Goal: Communication & Community: Answer question/provide support

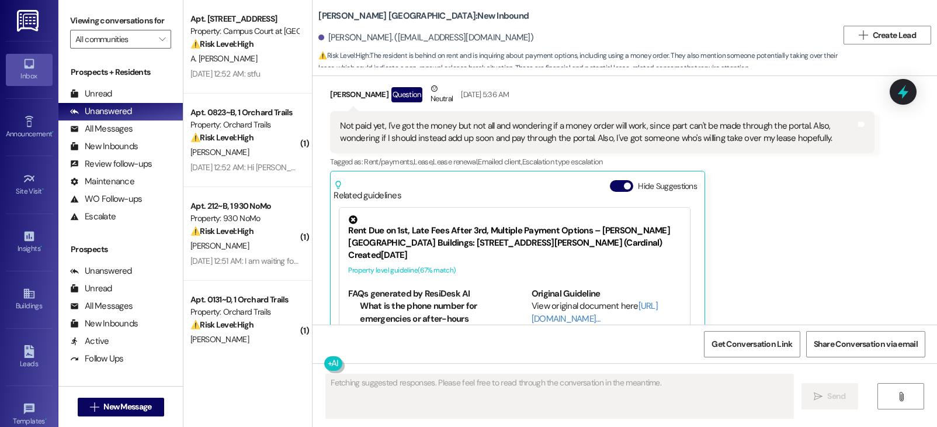
scroll to position [2144, 0]
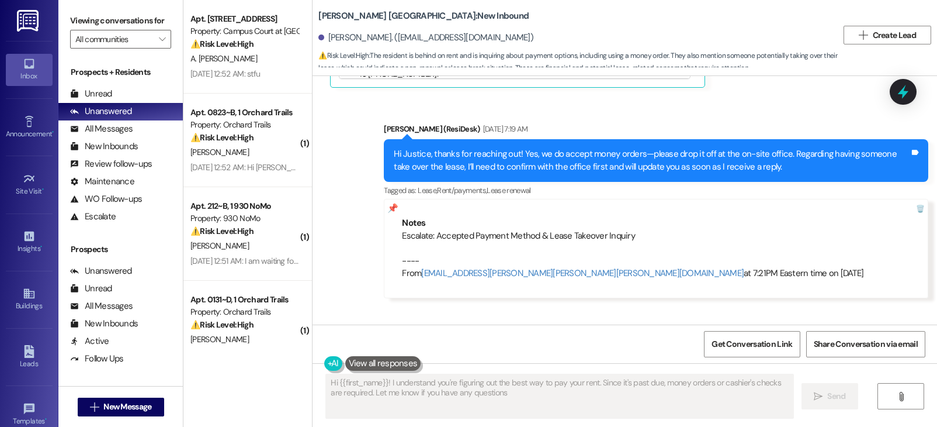
type textarea "Hi {{first_name}}! I understand you're figuring out the best way to pay your re…"
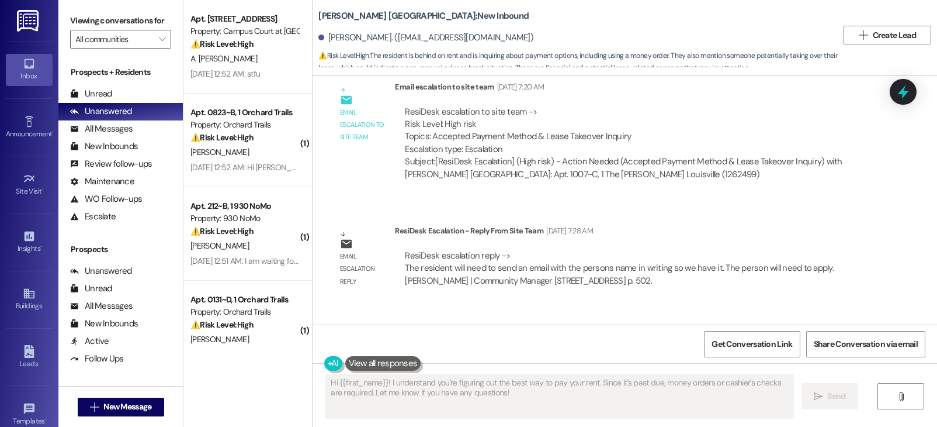
scroll to position [2294, 0]
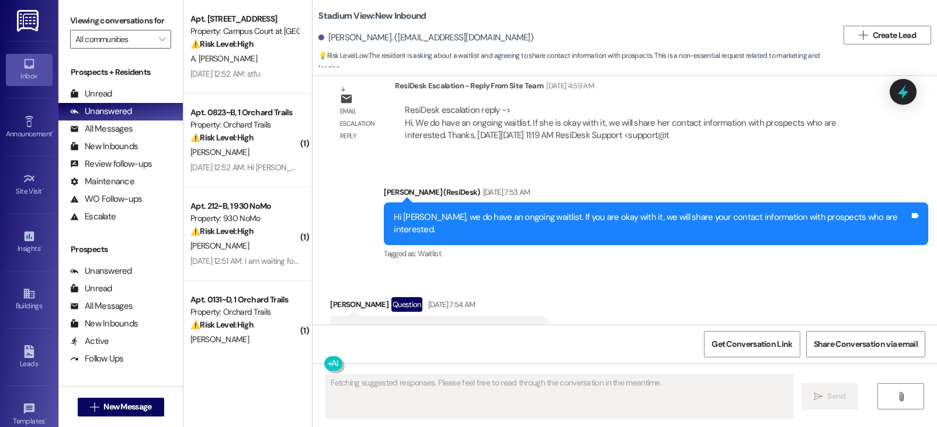
scroll to position [1621, 0]
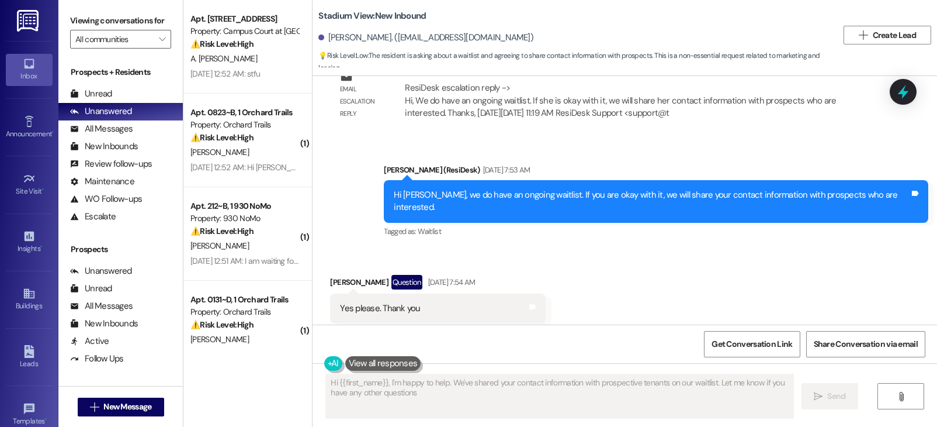
type textarea "Hi {{first_name}}, I'm happy to help. We've shared your contact information wit…"
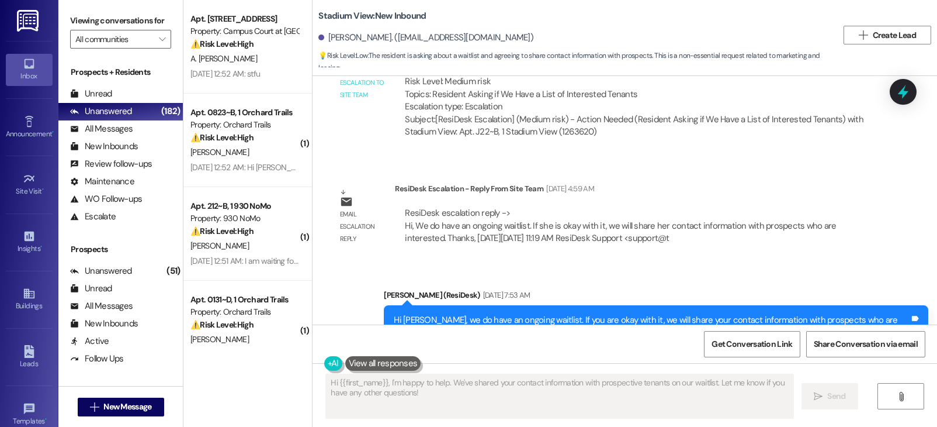
scroll to position [1489, 0]
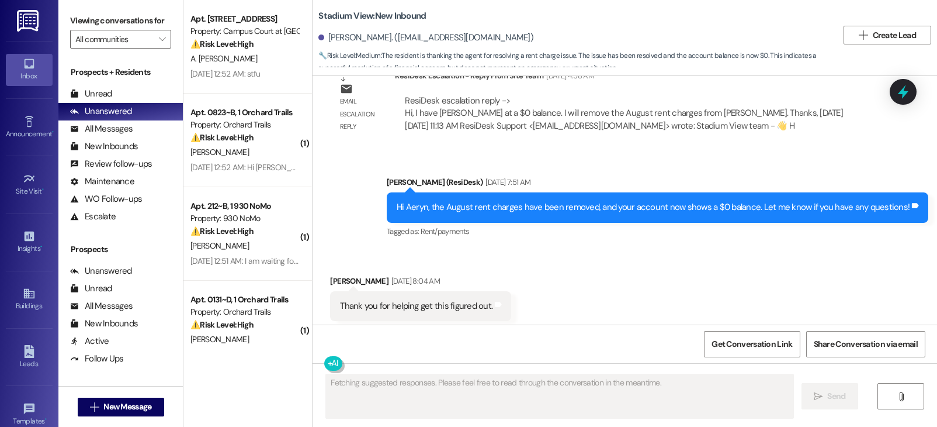
scroll to position [2411, 0]
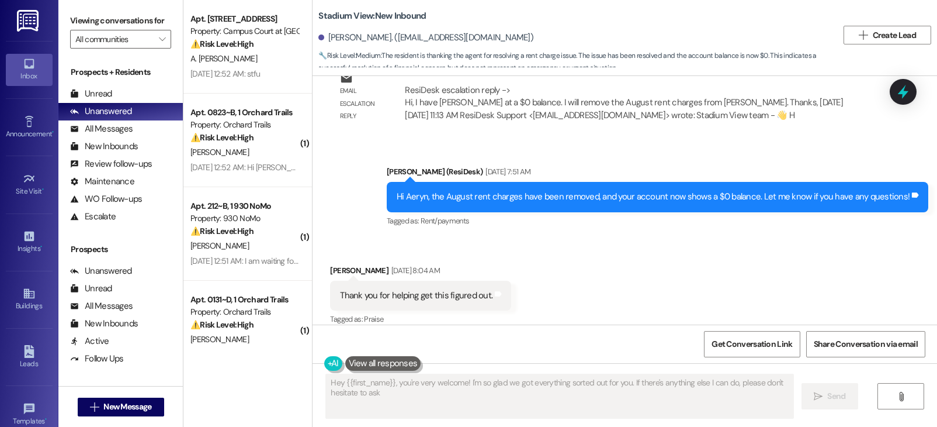
type textarea "Hey {{first_name}}, you're very welcome! I'm so glad we got everything sorted o…"
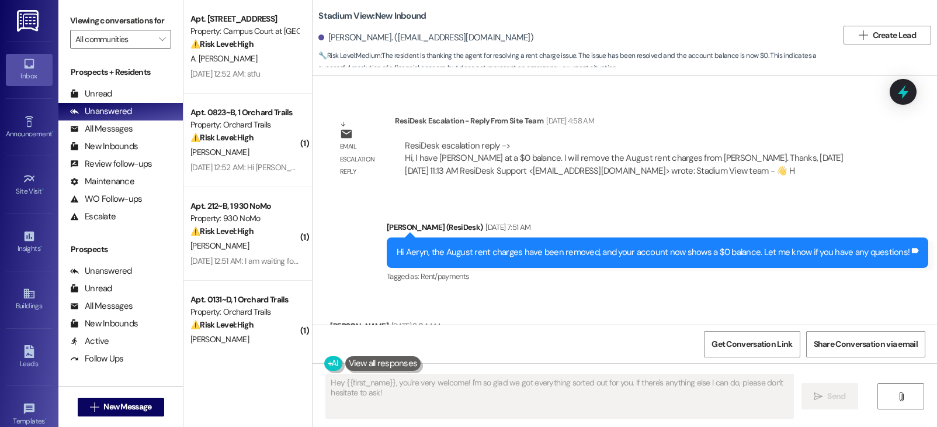
scroll to position [2354, 0]
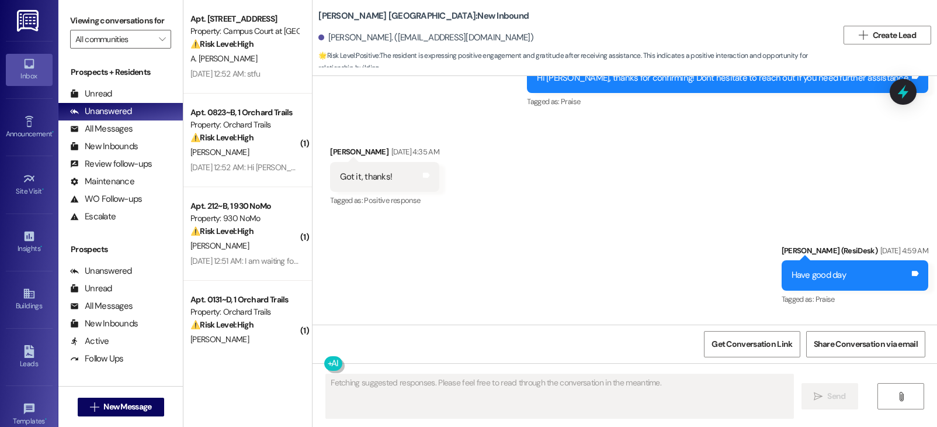
scroll to position [5482, 0]
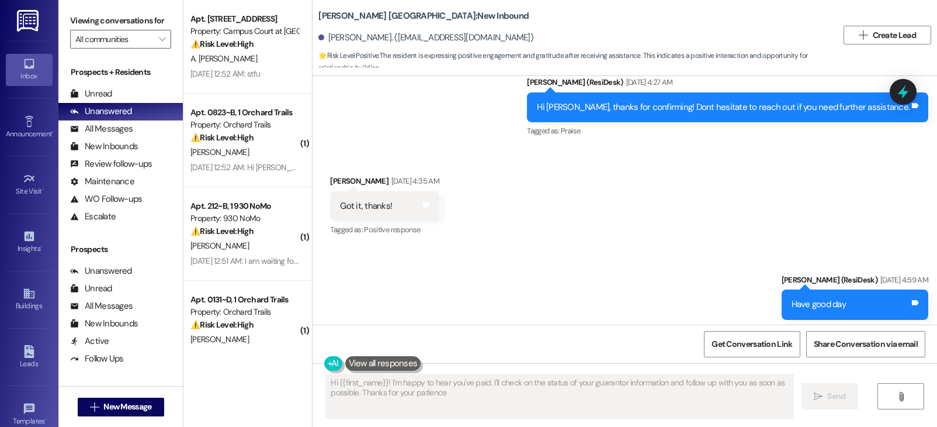
type textarea "Hi {{first_name}}! I'm happy to hear you've paid. I'll check on the status of y…"
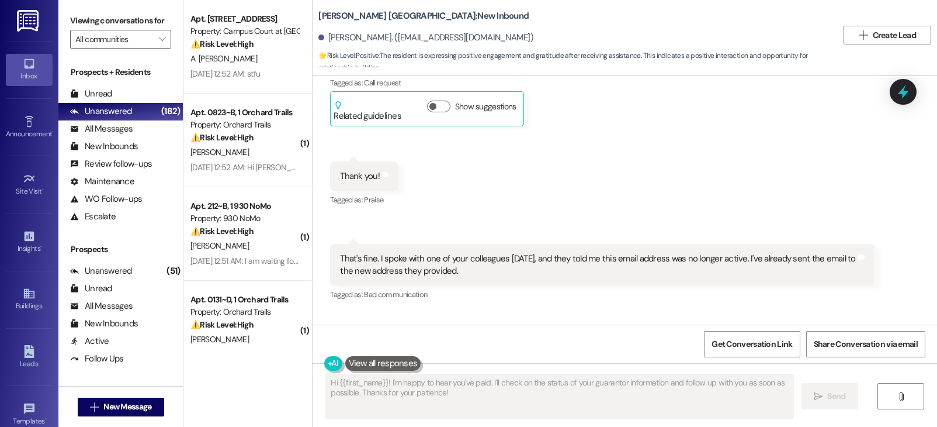
scroll to position [5110, 0]
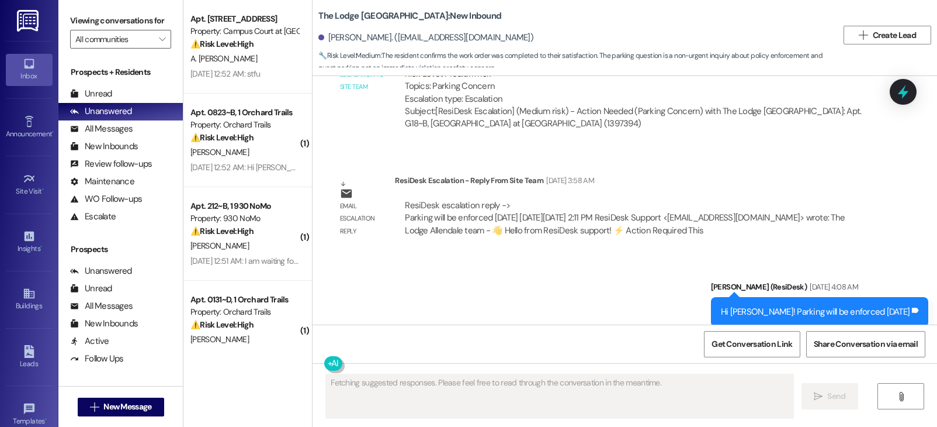
scroll to position [4259, 0]
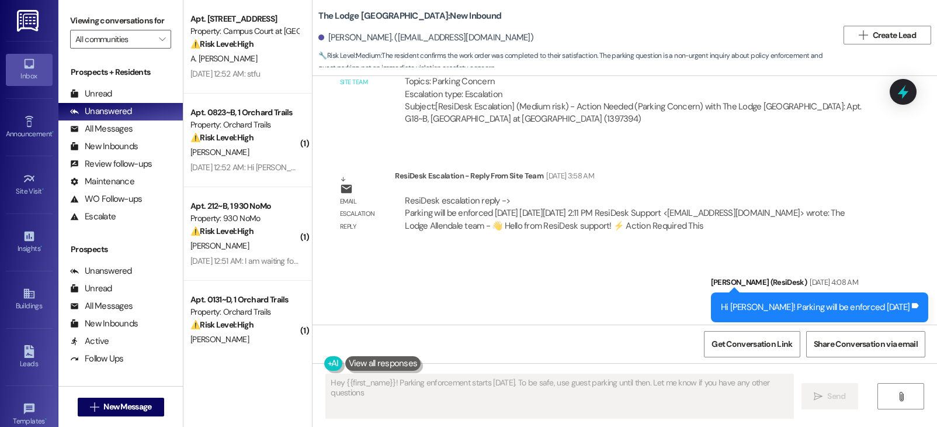
type textarea "Hey {{first_name}}! Parking enforcement starts [DATE]. To be safe, use guest pa…"
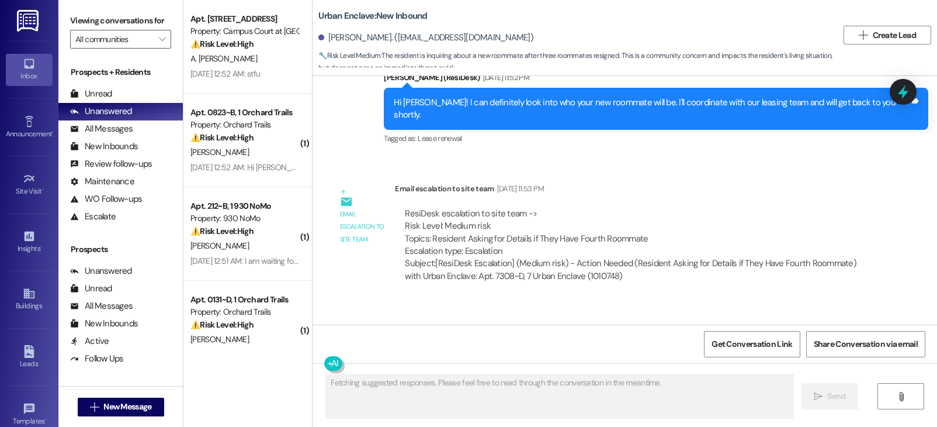
scroll to position [5021, 0]
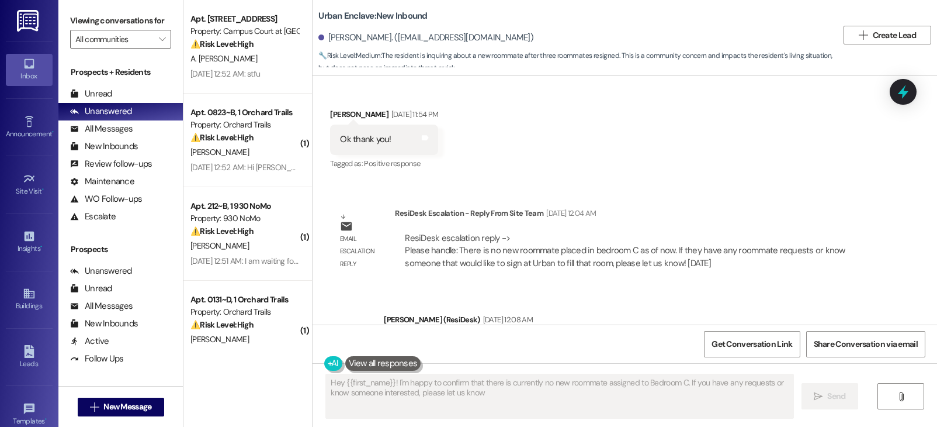
type textarea "Hey {{first_name}}! I'm happy to confirm that there is currently no new roommat…"
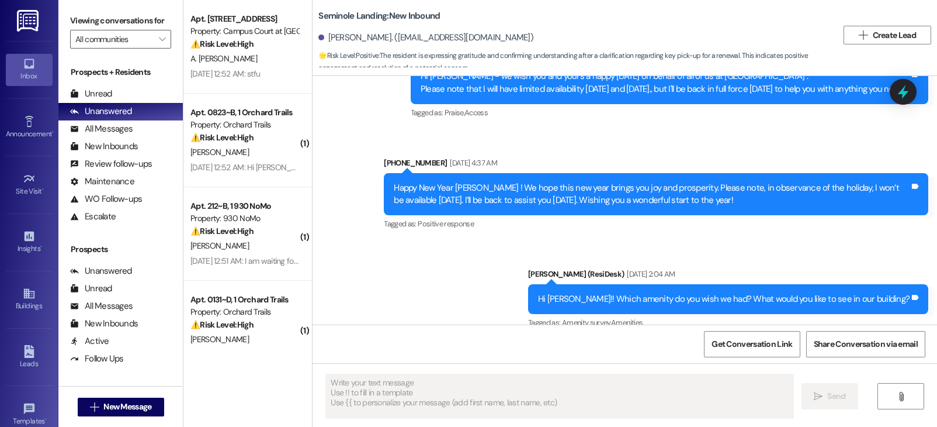
type textarea "Fetching suggested responses. Please feel free to read through the conversation…"
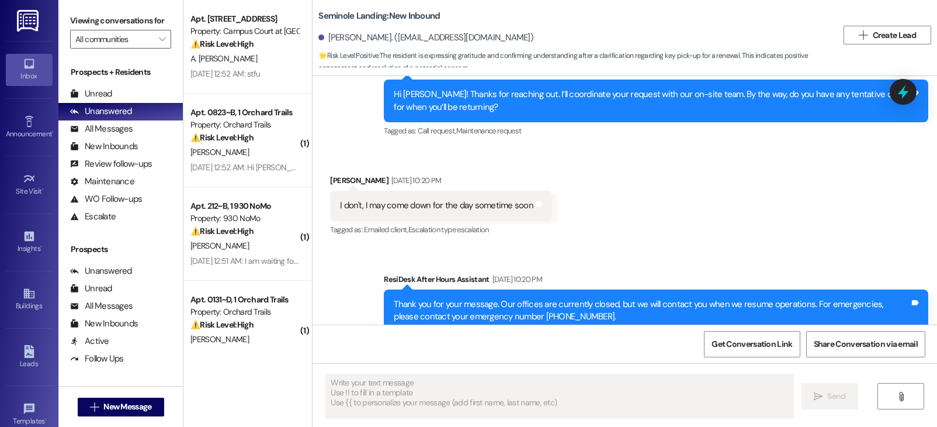
scroll to position [2703, 0]
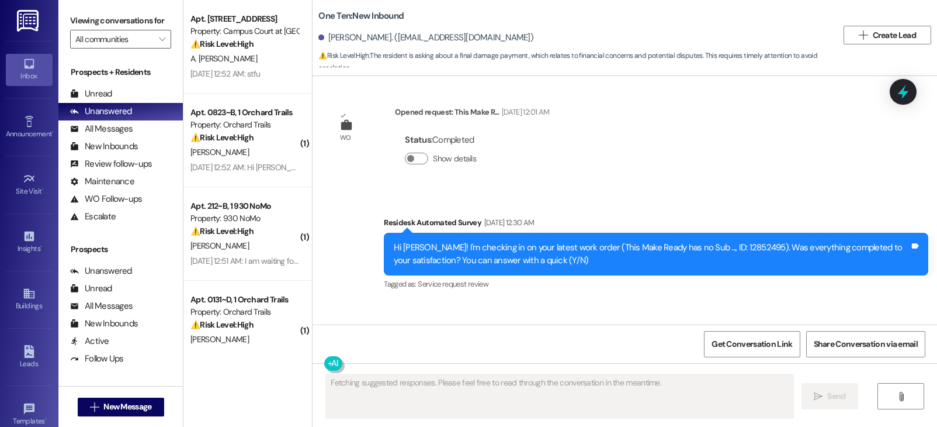
scroll to position [3842, 0]
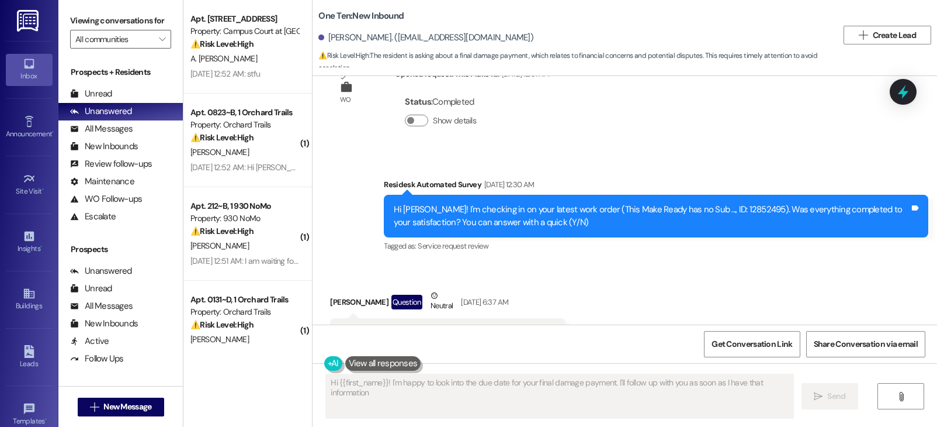
type textarea "Hi {{first_name}}! I'm happy to look into the due date for your final damage pa…"
